Goal: Check status: Check status

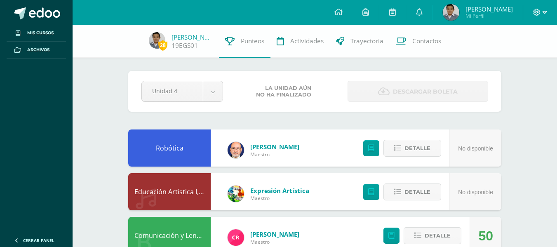
click at [540, 13] on icon at bounding box center [536, 12] width 7 height 7
click at [517, 58] on span "Cerrar sesión" at bounding box center [519, 56] width 37 height 8
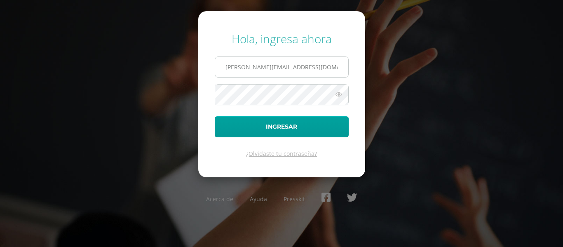
click at [328, 73] on input "e.gonzalez.3cdb@gmail.com" at bounding box center [281, 67] width 133 height 20
type input "a.bonilla.1ddb@gmail.com"
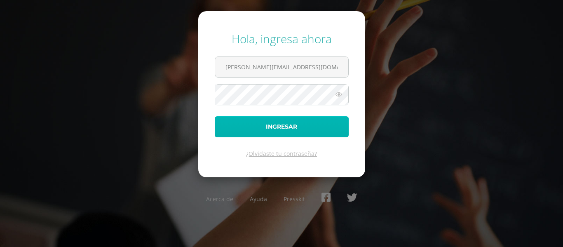
click at [283, 126] on button "Ingresar" at bounding box center [282, 126] width 134 height 21
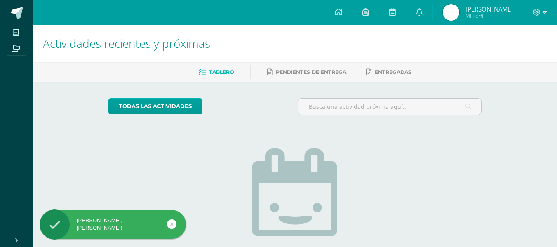
click at [491, 18] on span "Mi Perfil" at bounding box center [489, 15] width 47 height 7
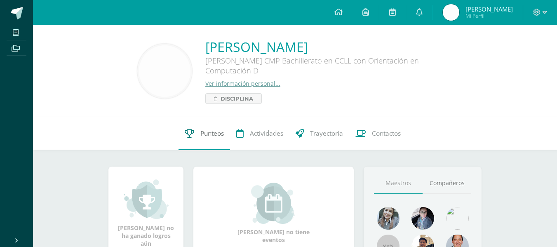
click at [207, 130] on span "Punteos" at bounding box center [212, 133] width 24 height 9
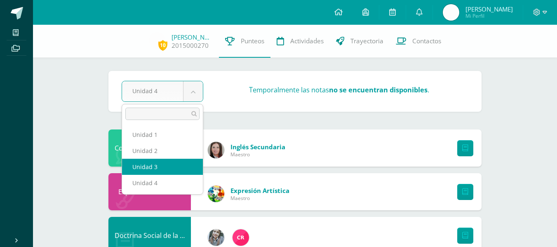
select select "Unidad 3"
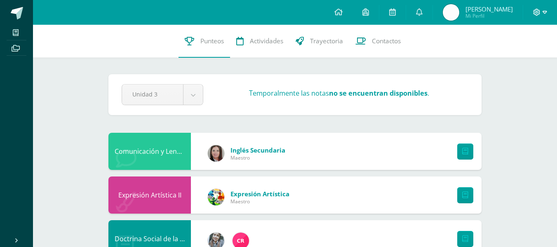
click at [537, 14] on icon at bounding box center [536, 12] width 7 height 7
click at [514, 59] on span "Cerrar sesión" at bounding box center [518, 56] width 37 height 8
